Goal: Task Accomplishment & Management: Manage account settings

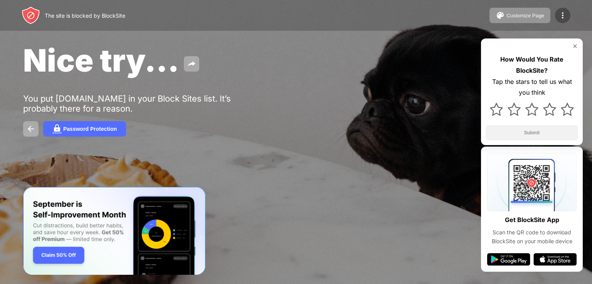
click at [562, 17] on img at bounding box center [562, 15] width 9 height 9
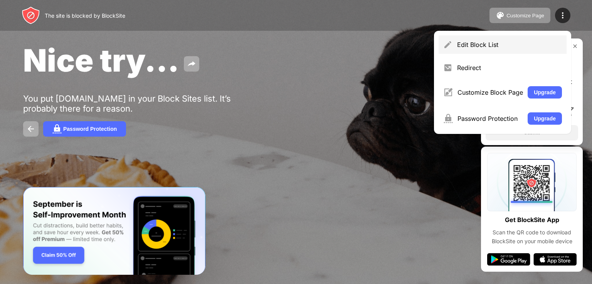
click at [463, 49] on div "Edit Block List" at bounding box center [503, 44] width 128 height 19
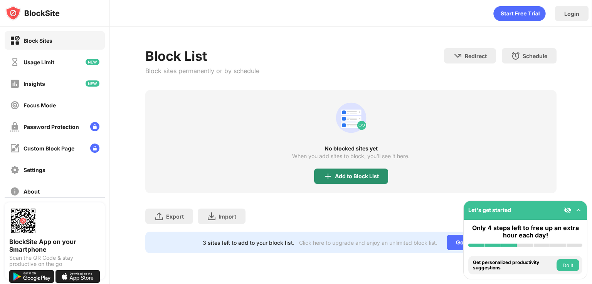
click at [371, 170] on div "Add to Block List" at bounding box center [351, 176] width 74 height 15
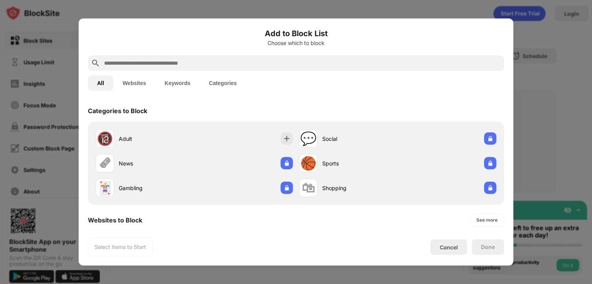
click at [144, 65] on input "text" at bounding box center [302, 63] width 398 height 9
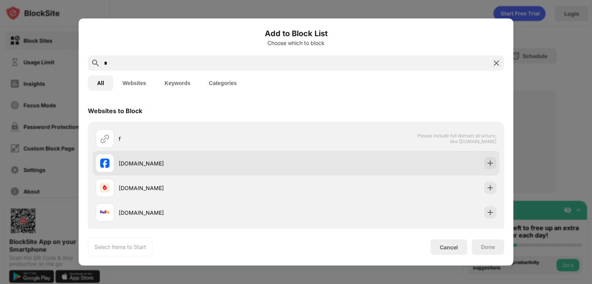
type input "*"
click at [173, 170] on div "[DOMAIN_NAME]" at bounding box center [196, 163] width 200 height 19
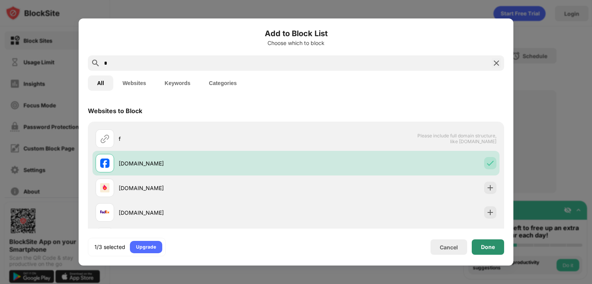
click at [493, 253] on div "Done" at bounding box center [488, 247] width 32 height 15
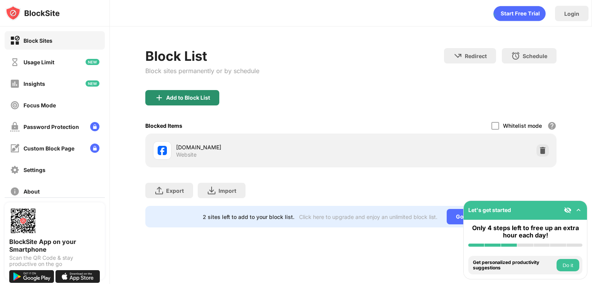
click at [190, 101] on div "Add to Block List" at bounding box center [182, 97] width 74 height 15
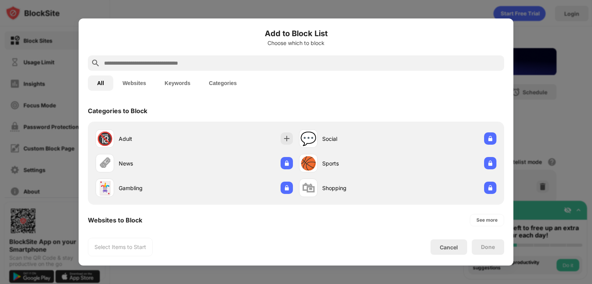
click at [247, 66] on input "text" at bounding box center [302, 63] width 398 height 9
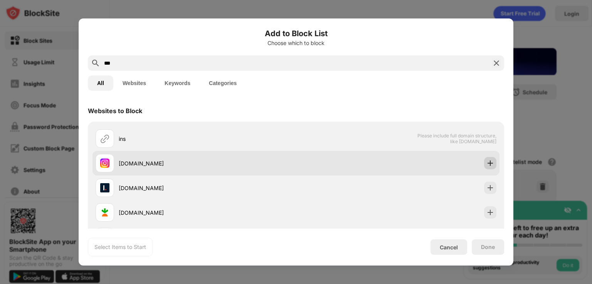
type input "***"
click at [486, 164] on img at bounding box center [490, 164] width 8 height 8
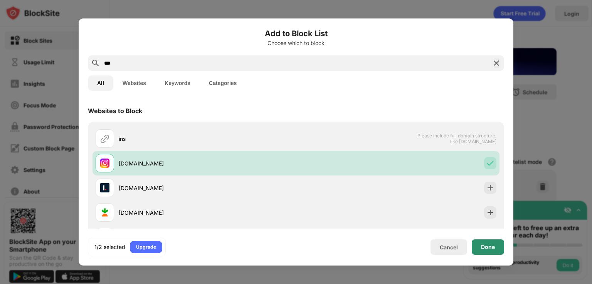
click at [489, 245] on div "Done" at bounding box center [488, 247] width 14 height 6
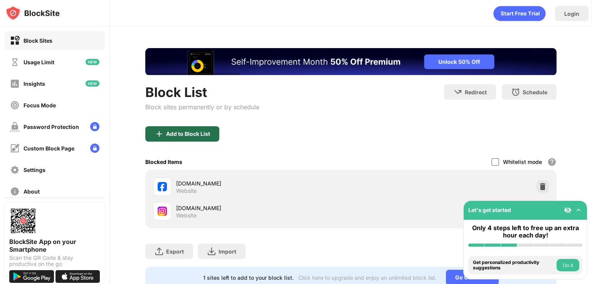
click at [163, 130] on img at bounding box center [159, 134] width 9 height 9
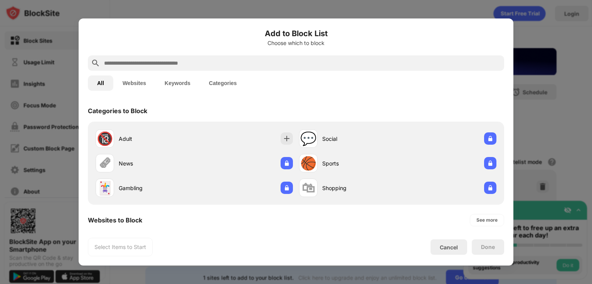
click at [152, 66] on input "text" at bounding box center [302, 63] width 398 height 9
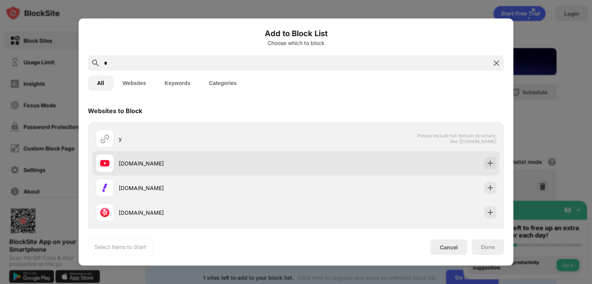
type input "*"
click at [437, 165] on div "[DOMAIN_NAME]" at bounding box center [296, 163] width 407 height 25
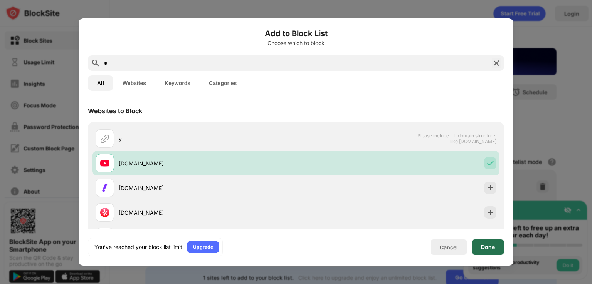
click at [486, 243] on div "Done" at bounding box center [488, 247] width 32 height 15
